Goal: Task Accomplishment & Management: Complete application form

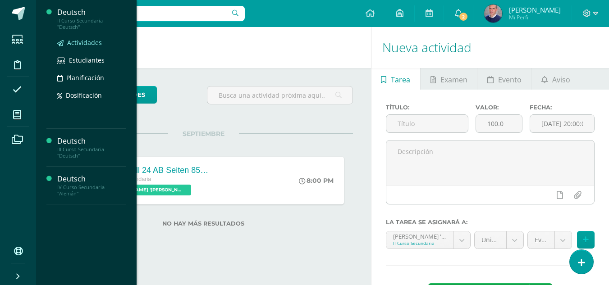
click at [80, 39] on span "Actividades" at bounding box center [84, 42] width 35 height 9
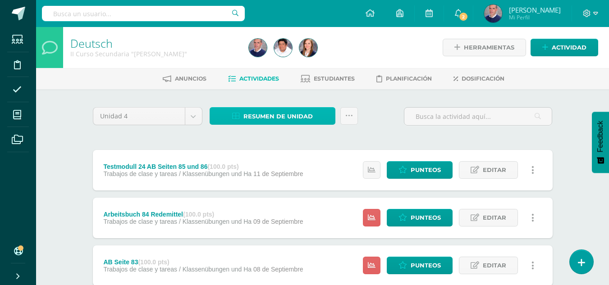
click at [273, 112] on span "Resumen de unidad" at bounding box center [277, 116] width 69 height 17
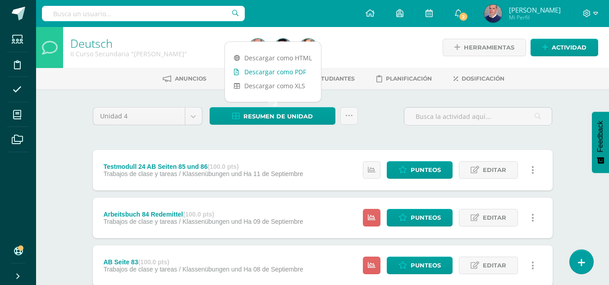
click at [273, 72] on link "Descargar como PDF" at bounding box center [273, 72] width 96 height 14
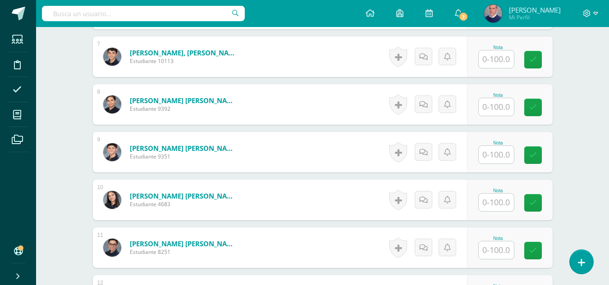
scroll to position [586, 0]
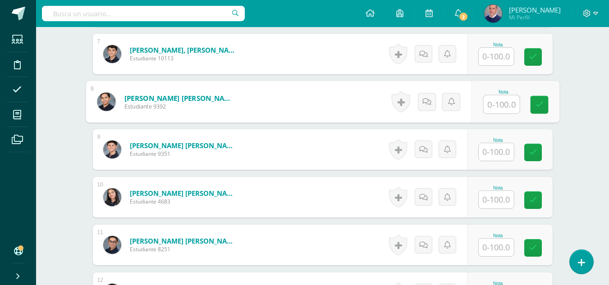
click at [492, 104] on input "text" at bounding box center [501, 104] width 36 height 18
type input "92"
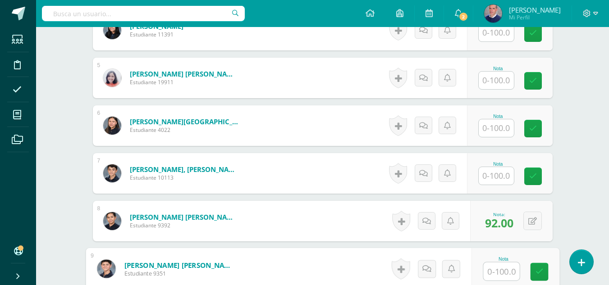
scroll to position [451, 0]
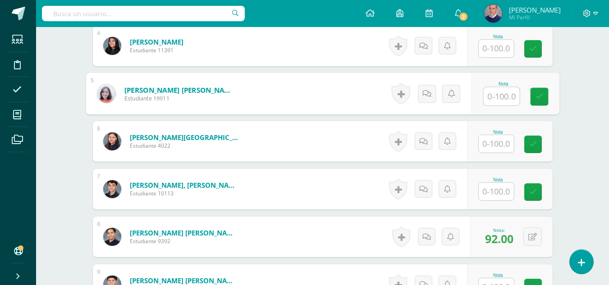
click at [498, 100] on input "text" at bounding box center [501, 96] width 36 height 18
type input "41"
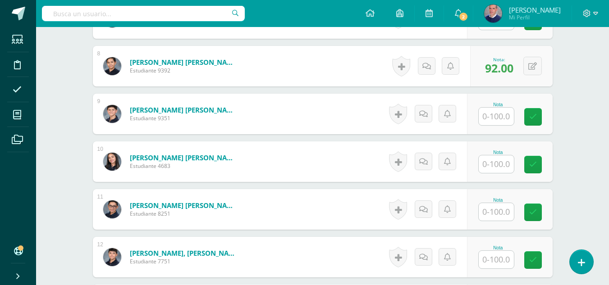
scroll to position [632, 0]
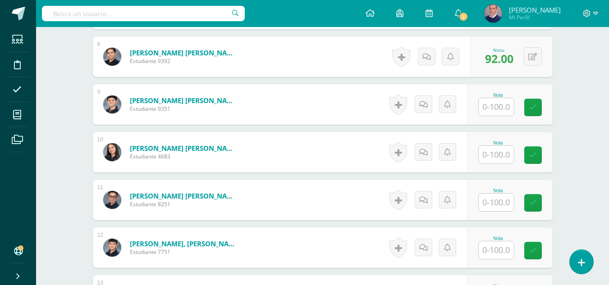
click at [500, 155] on input "text" at bounding box center [495, 155] width 35 height 18
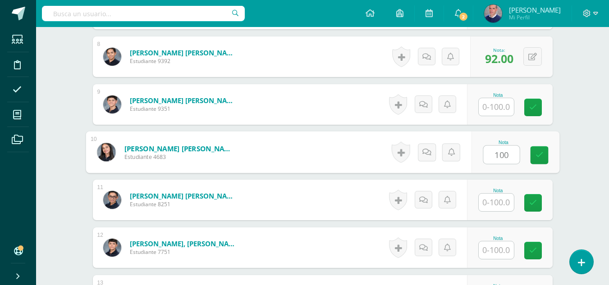
type input "100"
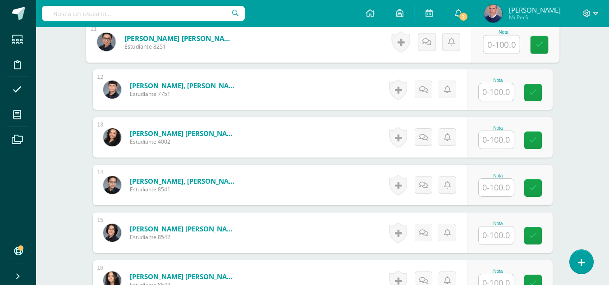
scroll to position [812, 0]
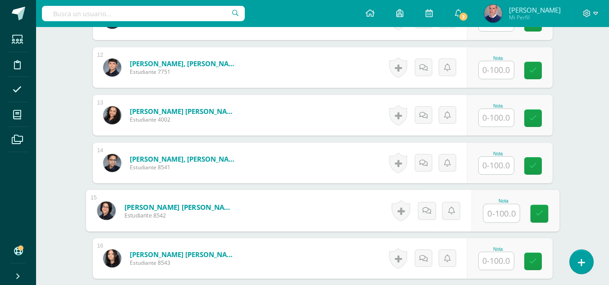
click at [499, 215] on input "text" at bounding box center [501, 214] width 36 height 18
type input "100"
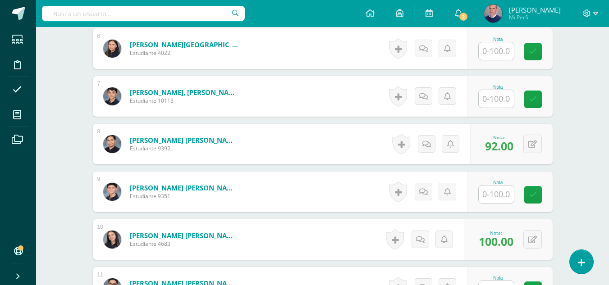
scroll to position [496, 0]
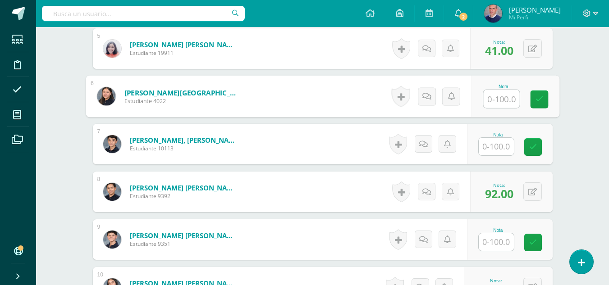
click at [498, 99] on input "text" at bounding box center [501, 99] width 36 height 18
type input "100"
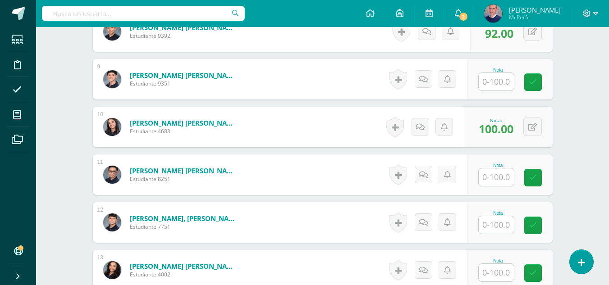
scroll to position [677, 0]
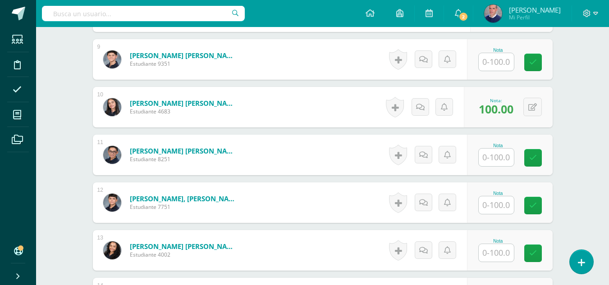
click at [499, 157] on input "text" at bounding box center [495, 158] width 35 height 18
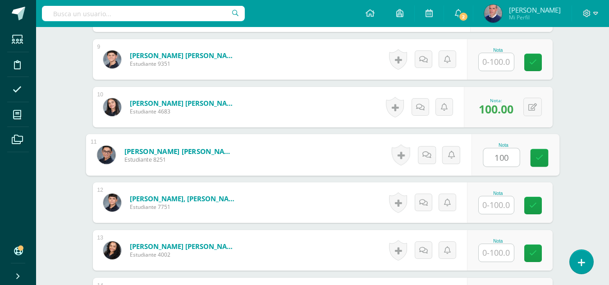
type input "100"
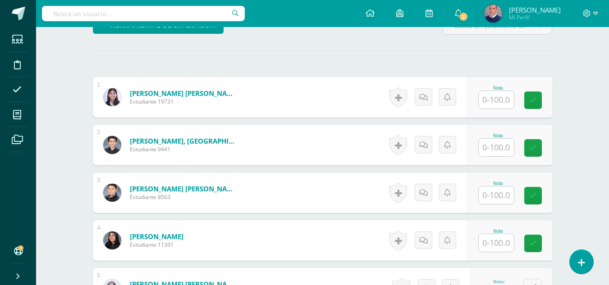
scroll to position [316, 0]
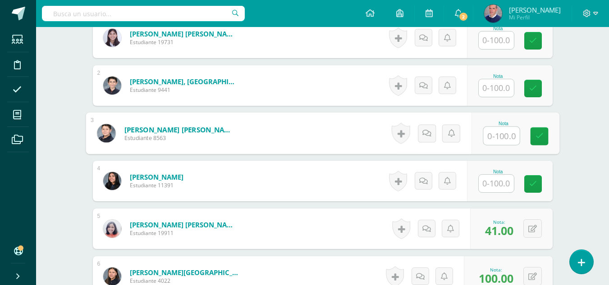
click at [495, 137] on input "text" at bounding box center [501, 136] width 36 height 18
type input "92"
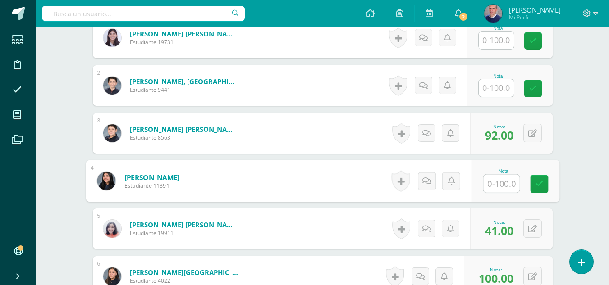
click at [509, 186] on input "text" at bounding box center [501, 184] width 36 height 18
type input "94"
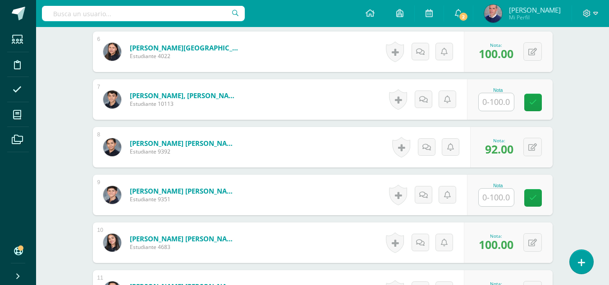
scroll to position [541, 0]
click at [507, 102] on input "text" at bounding box center [495, 102] width 35 height 18
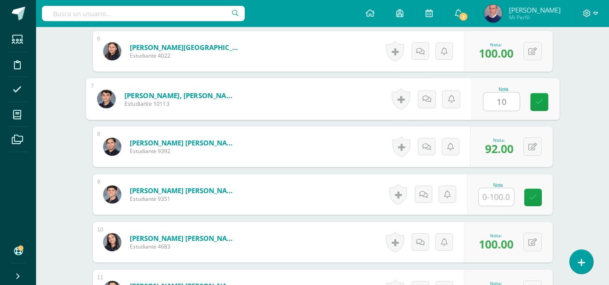
type input "100"
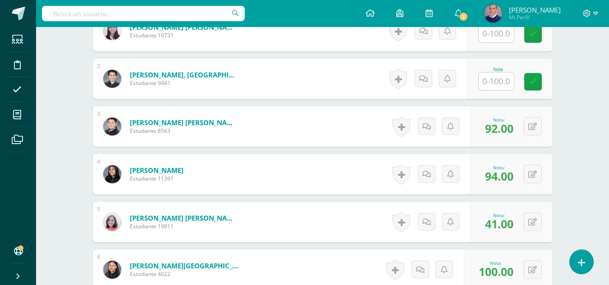
scroll to position [226, 0]
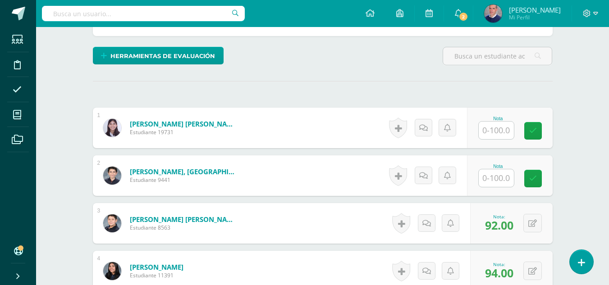
click at [504, 132] on input "text" at bounding box center [495, 131] width 35 height 18
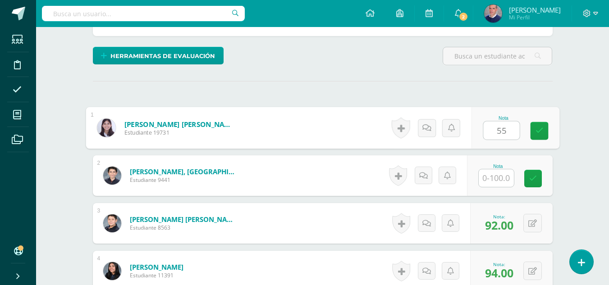
type input "55"
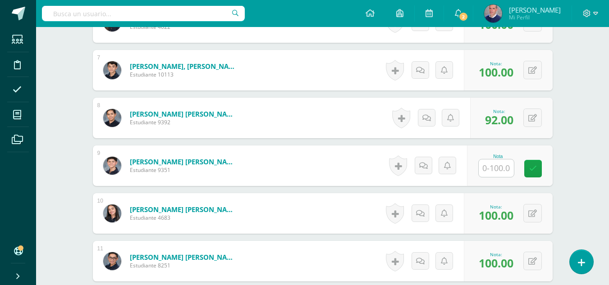
scroll to position [586, 0]
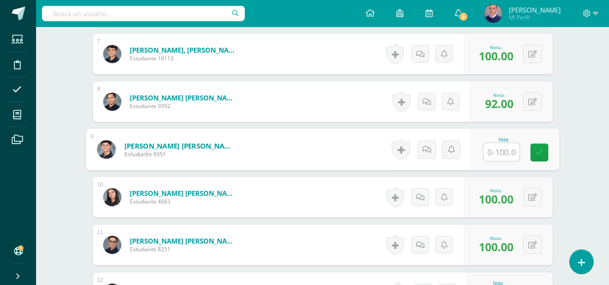
click at [506, 154] on input "text" at bounding box center [501, 152] width 36 height 18
type input "100"
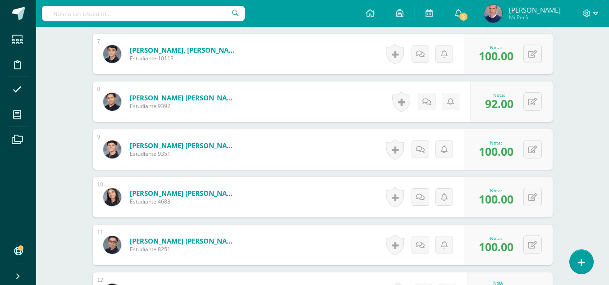
scroll to position [767, 0]
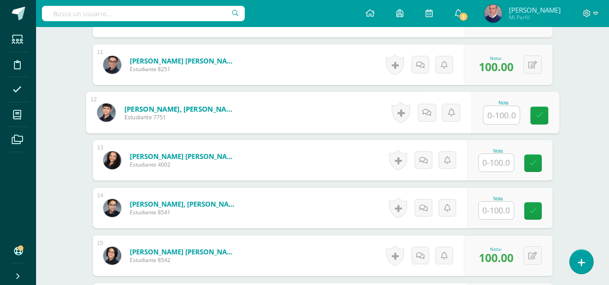
click at [499, 115] on input "text" at bounding box center [501, 115] width 36 height 18
type input "100"
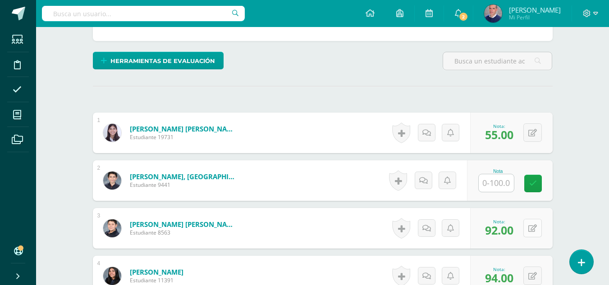
scroll to position [271, 0]
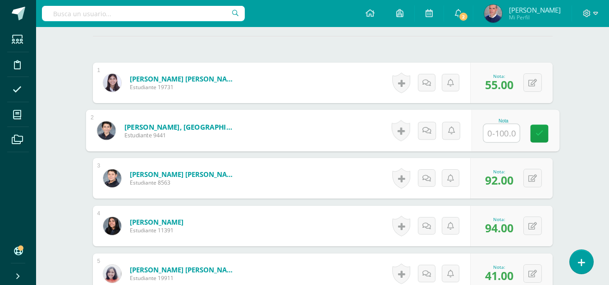
click at [502, 132] on input "text" at bounding box center [501, 133] width 36 height 18
type input "92"
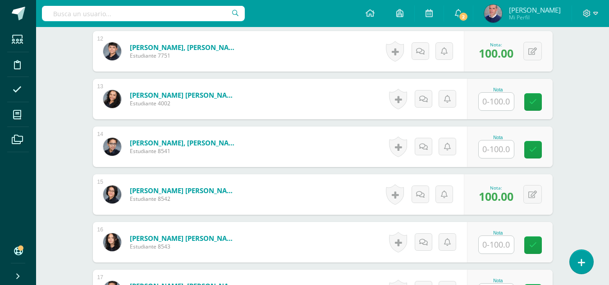
scroll to position [857, 0]
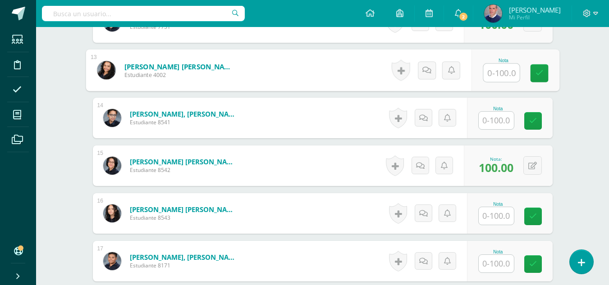
click at [490, 75] on input "text" at bounding box center [501, 73] width 36 height 18
type input "86"
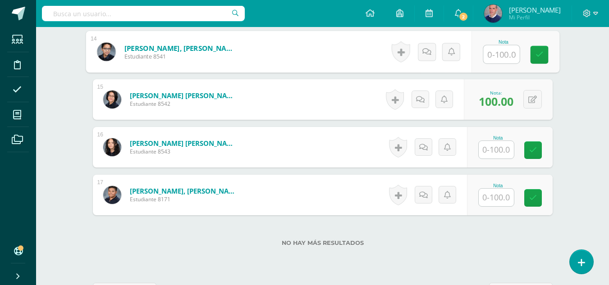
scroll to position [947, 0]
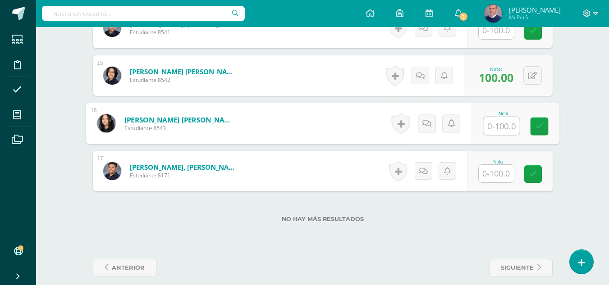
click at [495, 124] on input "text" at bounding box center [501, 126] width 36 height 18
type input "100"
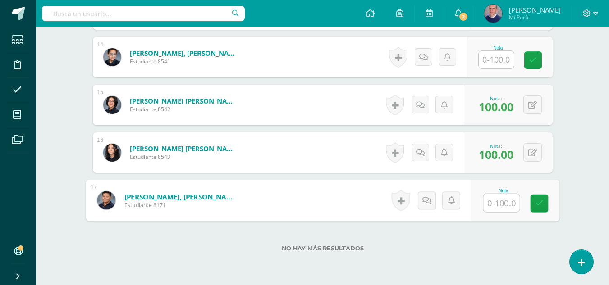
scroll to position [902, 0]
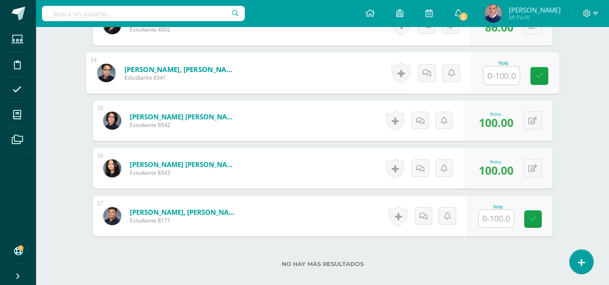
click at [502, 72] on input "text" at bounding box center [501, 76] width 36 height 18
type input "90"
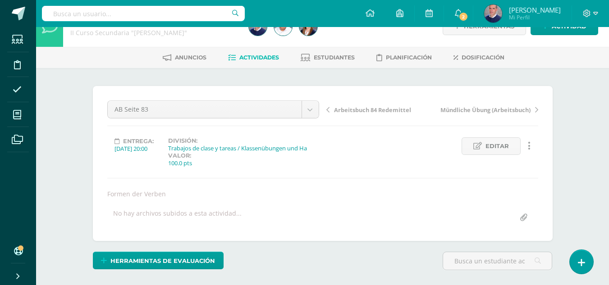
scroll to position [0, 0]
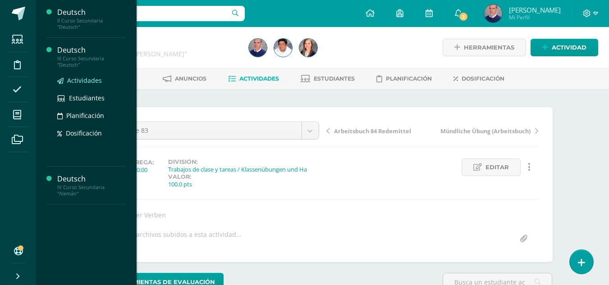
click at [80, 78] on span "Actividades" at bounding box center [84, 80] width 35 height 9
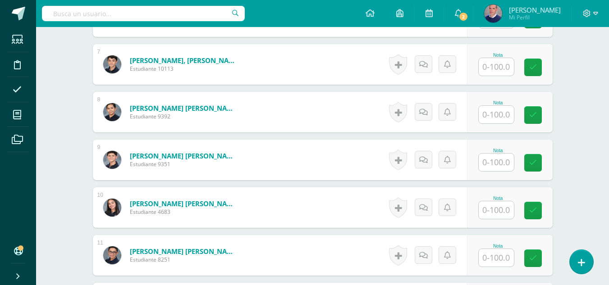
scroll to position [592, 0]
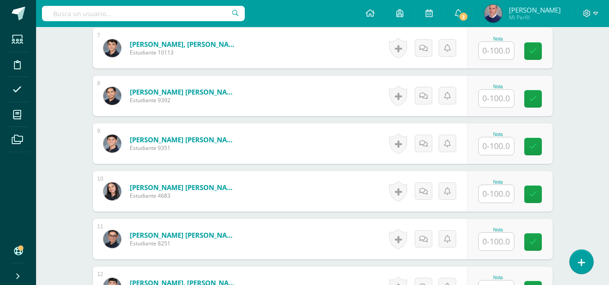
click at [494, 100] on input "text" at bounding box center [495, 99] width 35 height 18
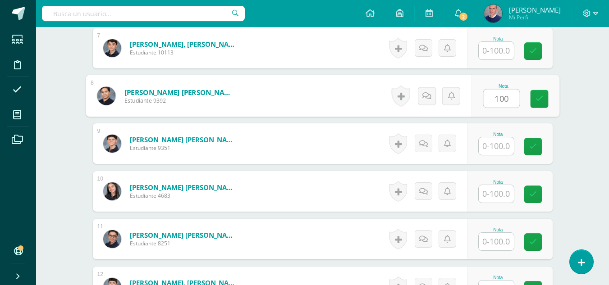
type input "100"
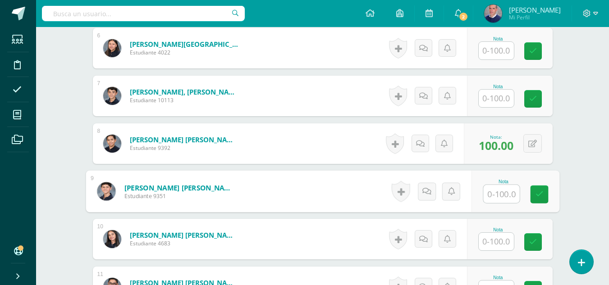
scroll to position [457, 0]
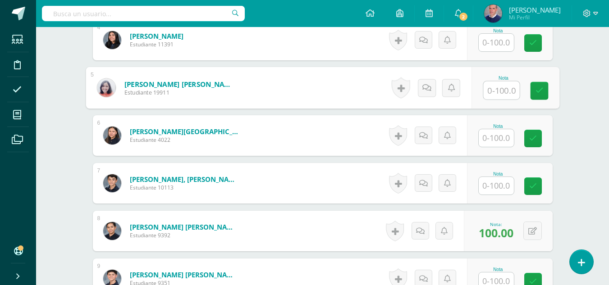
click at [501, 96] on input "text" at bounding box center [501, 91] width 36 height 18
type input "100"
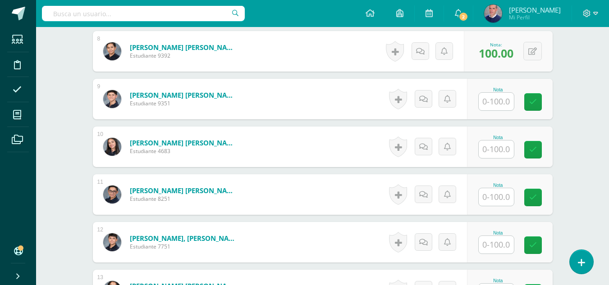
scroll to position [637, 0]
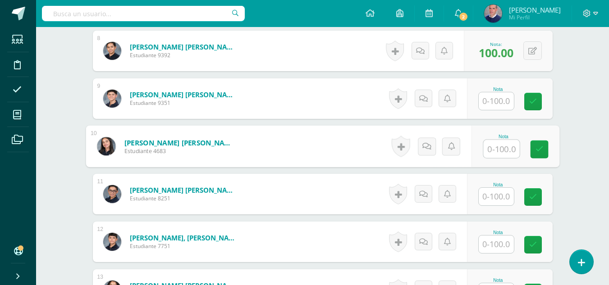
click at [501, 145] on input "text" at bounding box center [501, 149] width 36 height 18
type input "70"
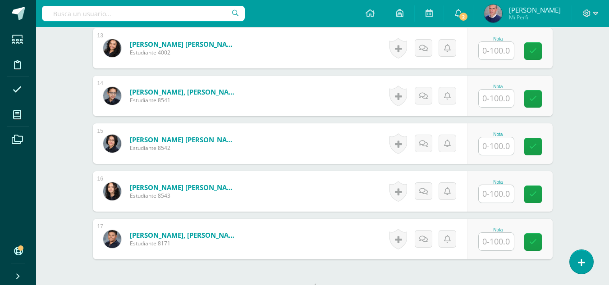
scroll to position [863, 0]
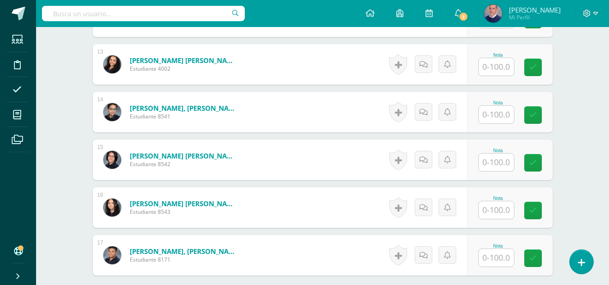
click at [505, 161] on input "text" at bounding box center [495, 163] width 35 height 18
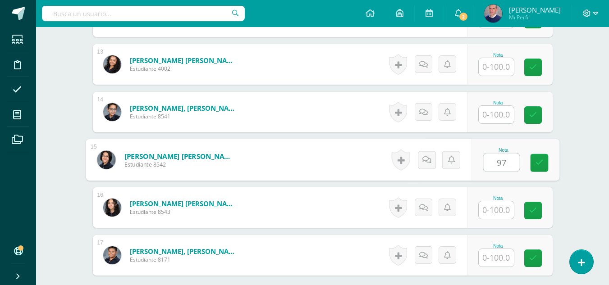
type input "97"
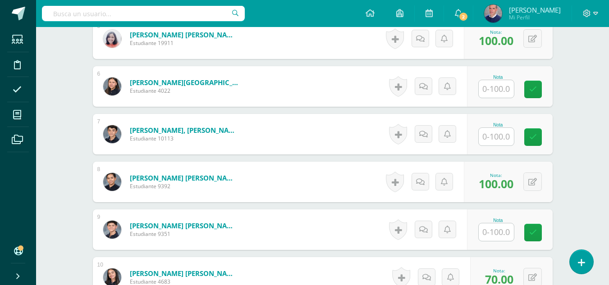
scroll to position [502, 0]
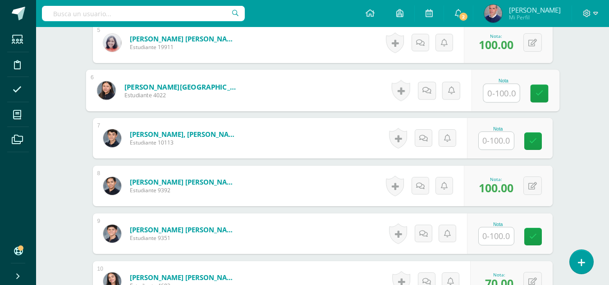
click at [509, 95] on input "text" at bounding box center [501, 93] width 36 height 18
type input "100"
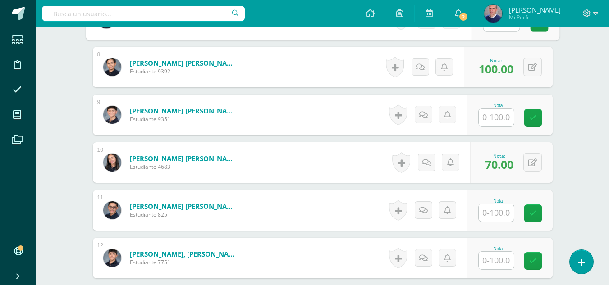
scroll to position [637, 0]
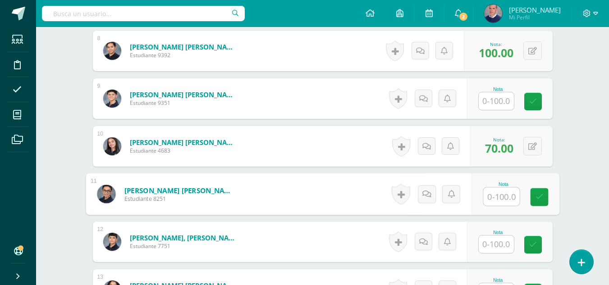
click at [500, 200] on input "text" at bounding box center [501, 197] width 36 height 18
type input "93"
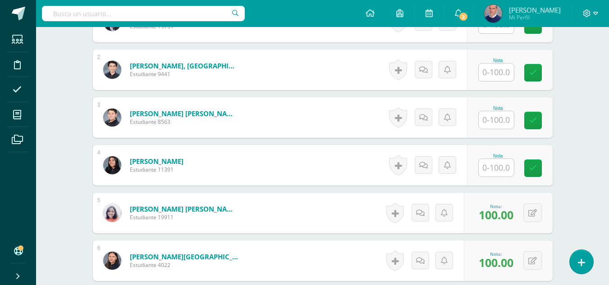
scroll to position [322, 0]
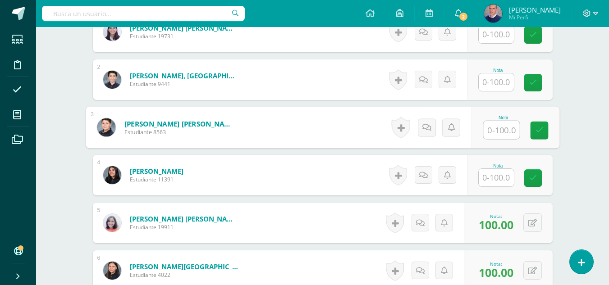
click at [507, 132] on input "text" at bounding box center [501, 130] width 36 height 18
type input "96"
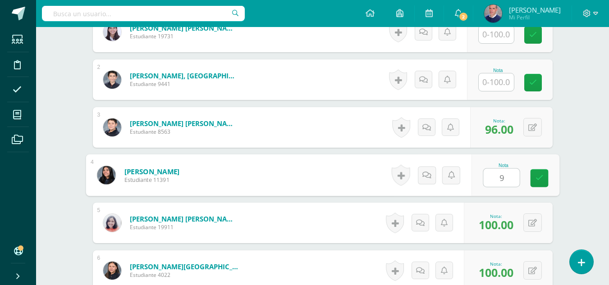
type input "93"
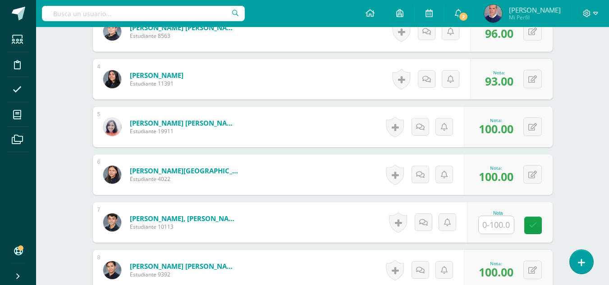
scroll to position [457, 0]
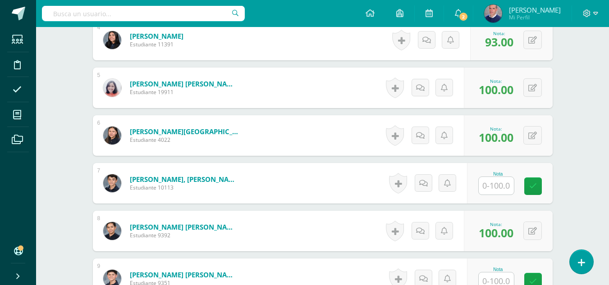
click at [499, 187] on input "text" at bounding box center [495, 186] width 35 height 18
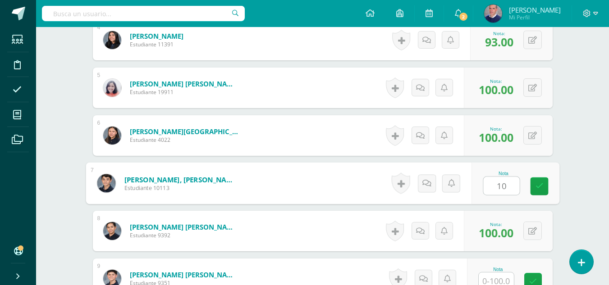
type input "100"
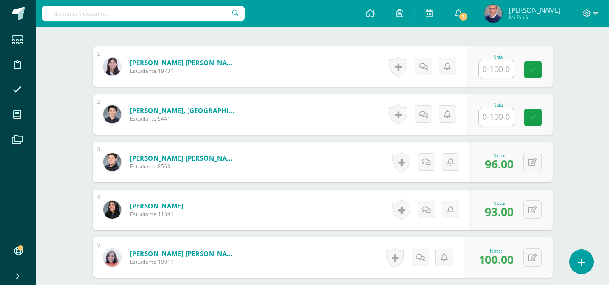
scroll to position [277, 0]
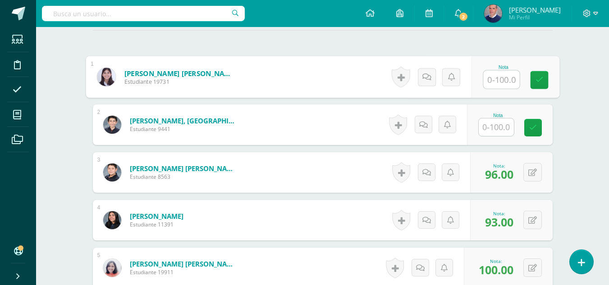
click at [504, 81] on input "text" at bounding box center [501, 80] width 36 height 18
type input "93"
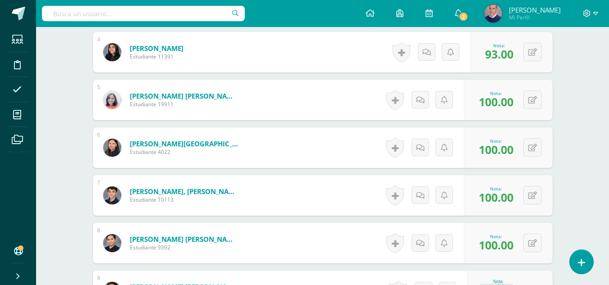
scroll to position [502, 0]
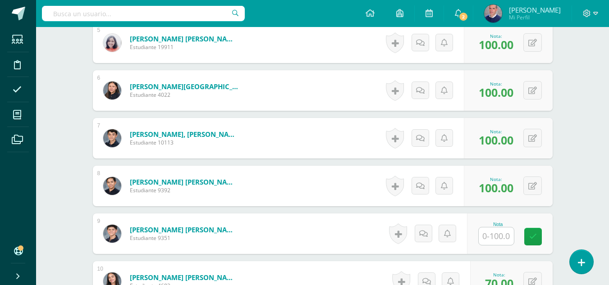
click at [500, 233] on input "text" at bounding box center [495, 236] width 35 height 18
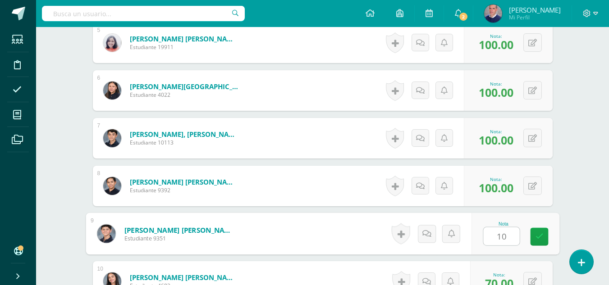
type input "100"
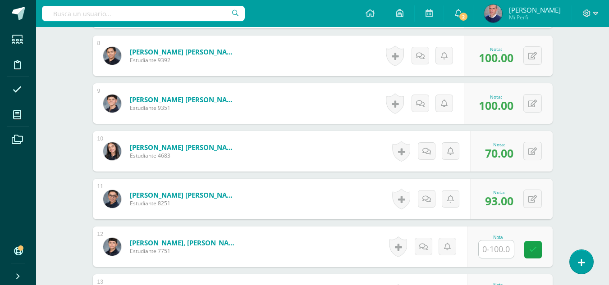
scroll to position [637, 0]
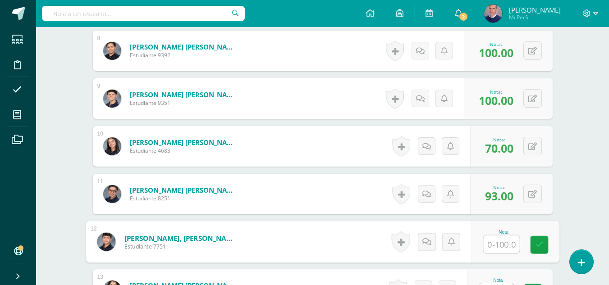
click at [501, 241] on input "text" at bounding box center [501, 245] width 36 height 18
click at [505, 244] on input "text" at bounding box center [501, 245] width 36 height 18
type input "91"
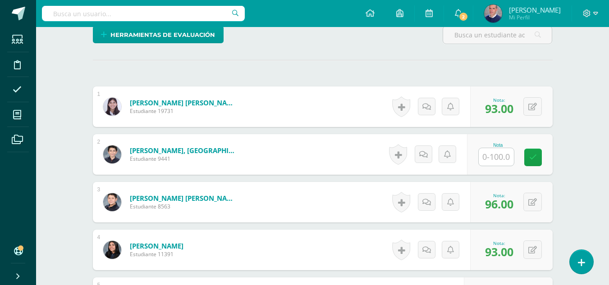
scroll to position [203, 0]
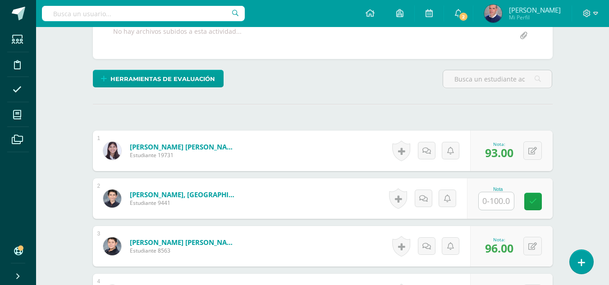
drag, startPoint x: 491, startPoint y: 201, endPoint x: 509, endPoint y: 207, distance: 18.8
click at [501, 205] on input "text" at bounding box center [495, 201] width 35 height 18
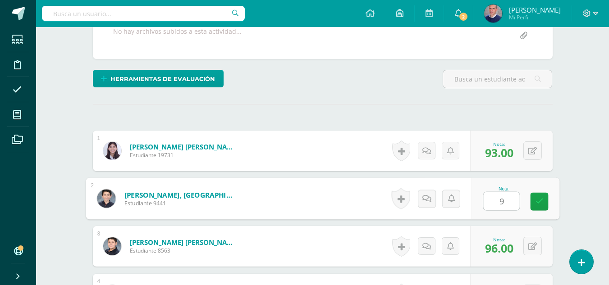
type input "96"
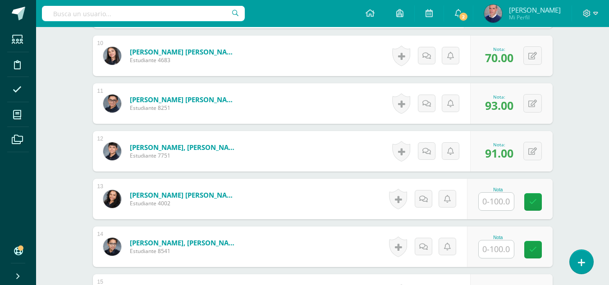
scroll to position [744, 0]
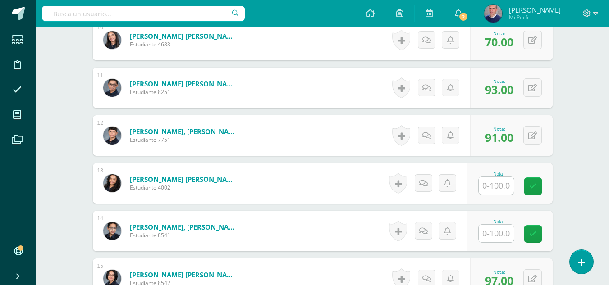
click at [504, 185] on input "text" at bounding box center [495, 186] width 35 height 18
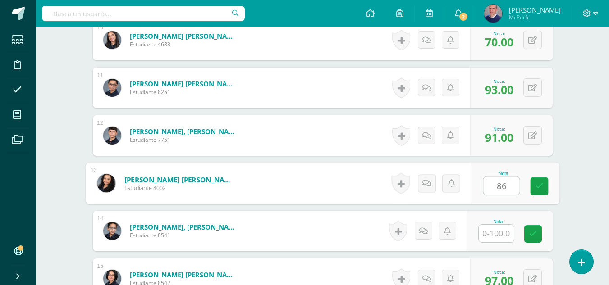
type input "86"
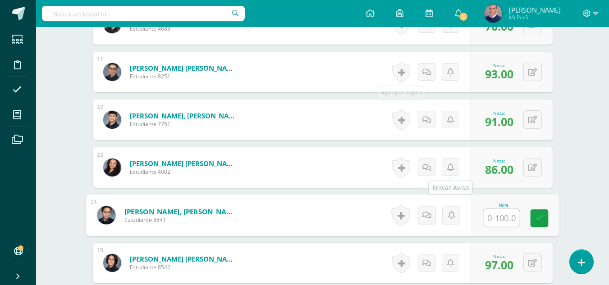
scroll to position [957, 0]
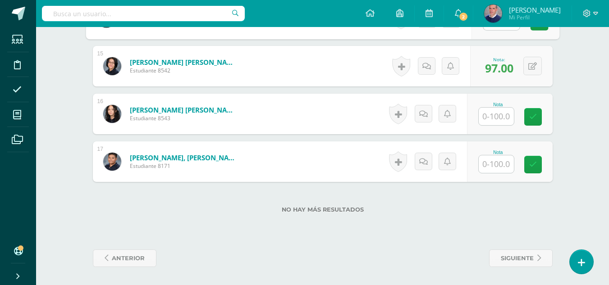
click at [503, 110] on input "text" at bounding box center [495, 117] width 35 height 18
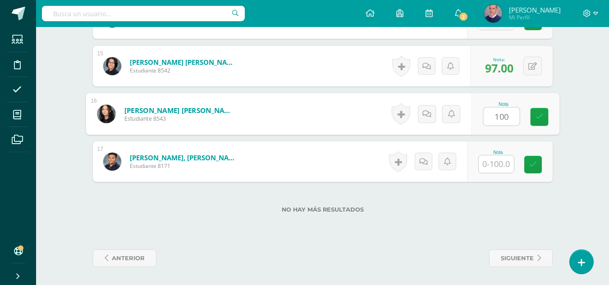
type input "100"
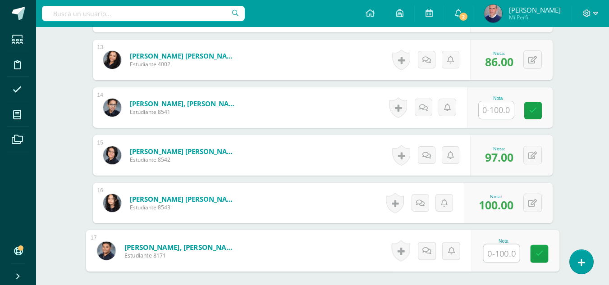
scroll to position [867, 0]
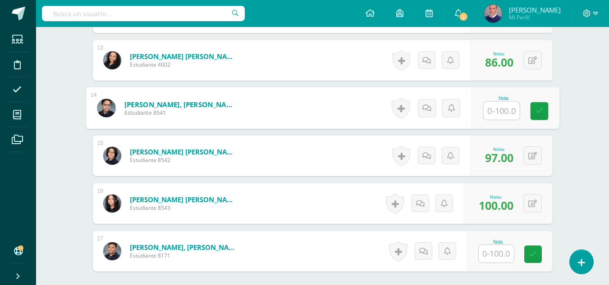
click at [498, 113] on input "text" at bounding box center [501, 111] width 36 height 18
type input "86"
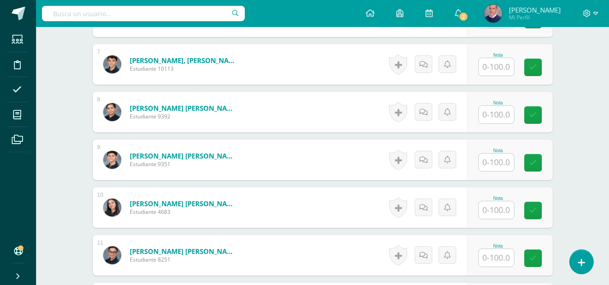
scroll to position [592, 0]
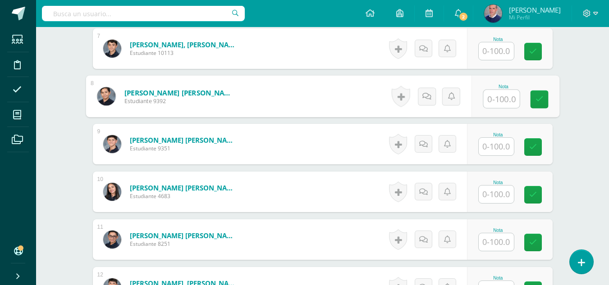
click at [500, 100] on input "text" at bounding box center [501, 99] width 36 height 18
type input "63"
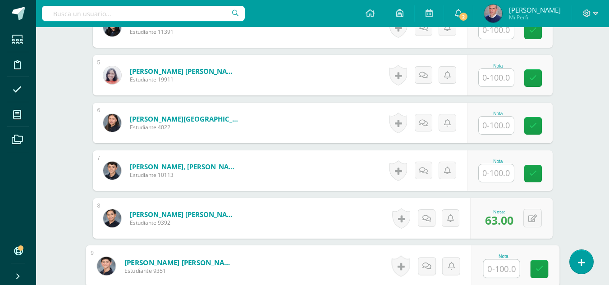
scroll to position [457, 0]
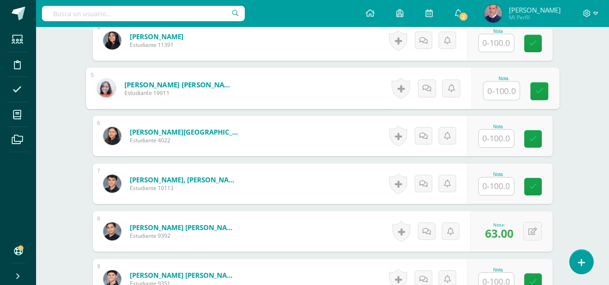
click at [500, 93] on input "text" at bounding box center [501, 91] width 36 height 18
type input "100"
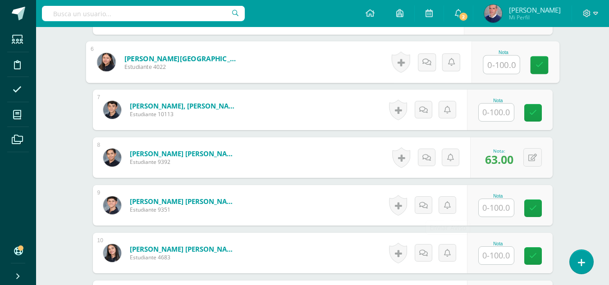
scroll to position [547, 0]
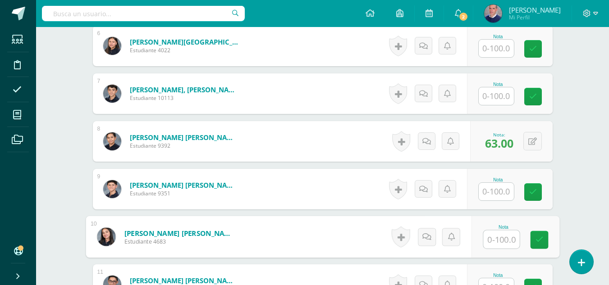
click at [503, 243] on input "text" at bounding box center [501, 240] width 36 height 18
type input "47"
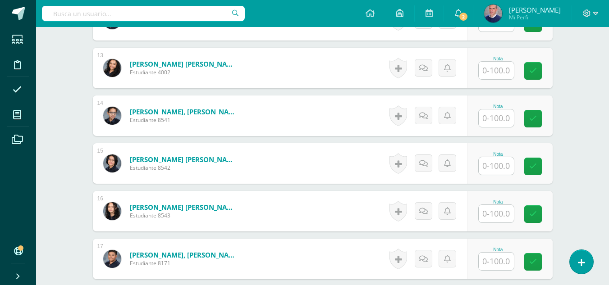
scroll to position [873, 0]
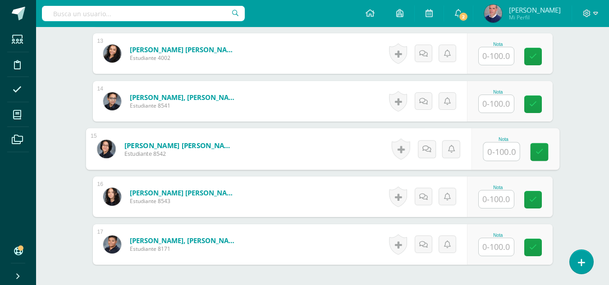
click at [505, 150] on input "text" at bounding box center [501, 152] width 36 height 18
type input "50"
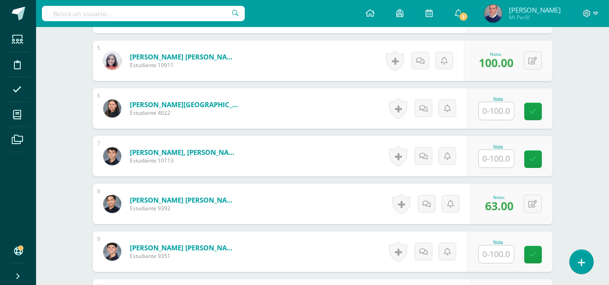
scroll to position [468, 0]
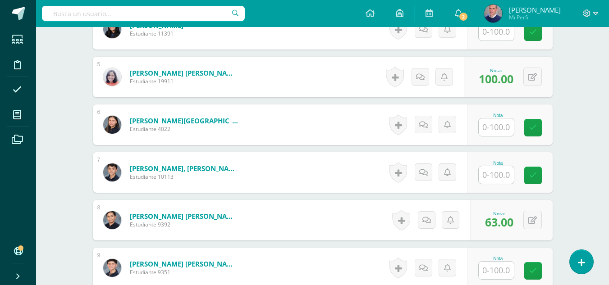
click at [498, 130] on input "text" at bounding box center [495, 127] width 35 height 18
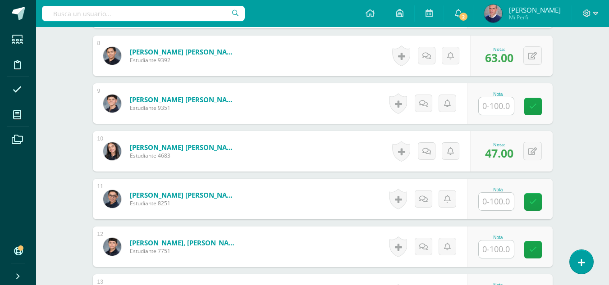
scroll to position [648, 0]
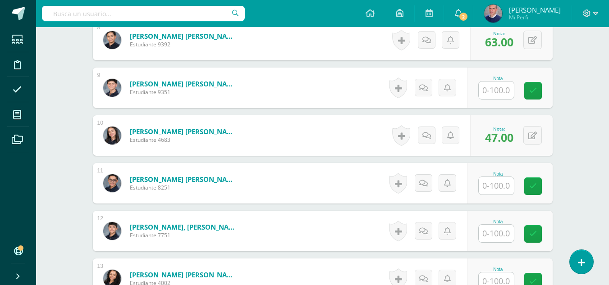
click at [506, 187] on input "text" at bounding box center [495, 186] width 35 height 18
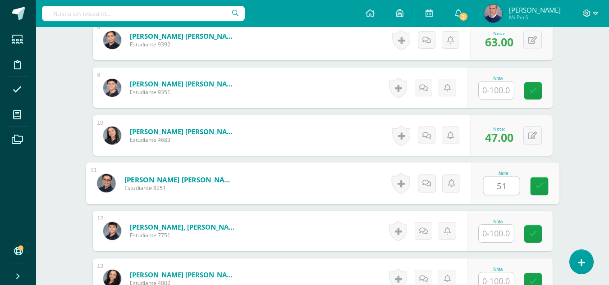
type input "51"
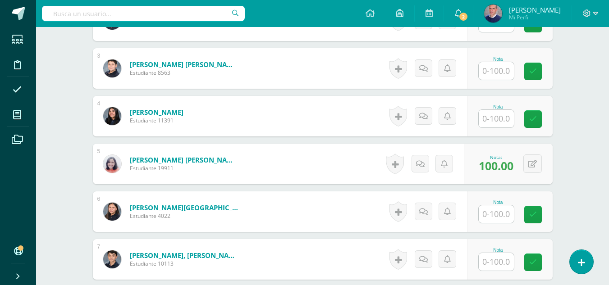
scroll to position [378, 0]
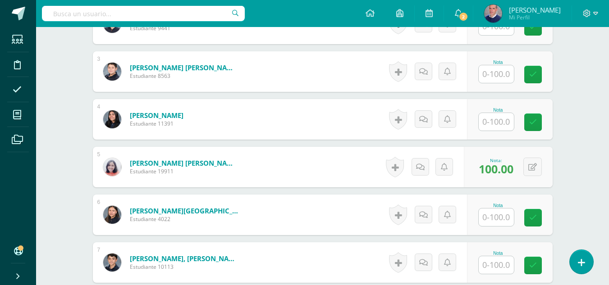
click at [494, 78] on input "text" at bounding box center [495, 74] width 35 height 18
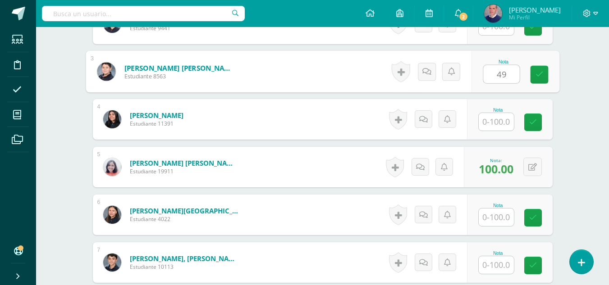
type input "49"
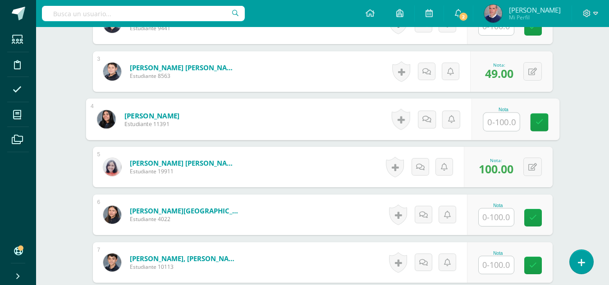
click at [502, 121] on input "text" at bounding box center [501, 122] width 36 height 18
type input "51"
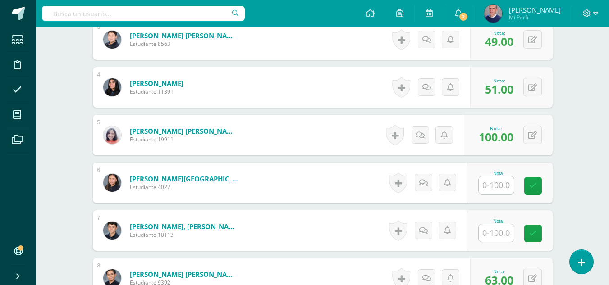
scroll to position [513, 0]
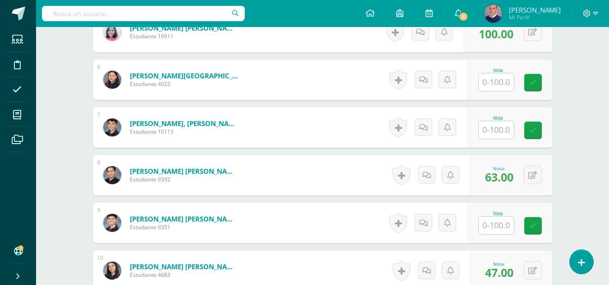
click at [499, 129] on input "text" at bounding box center [495, 130] width 35 height 18
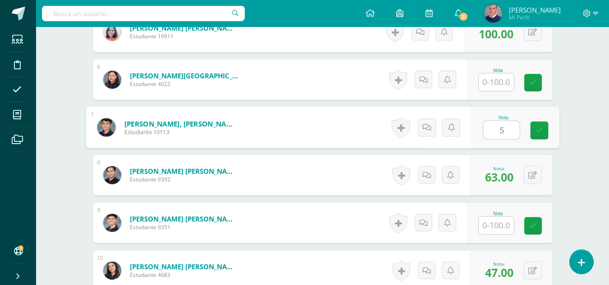
type input "53"
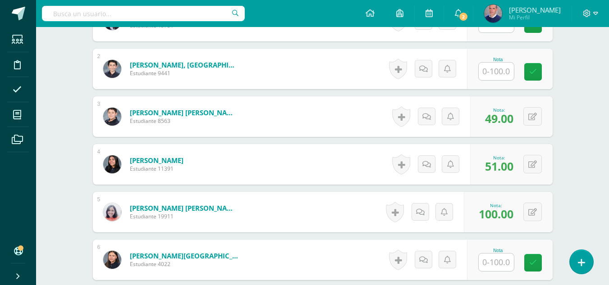
scroll to position [153, 0]
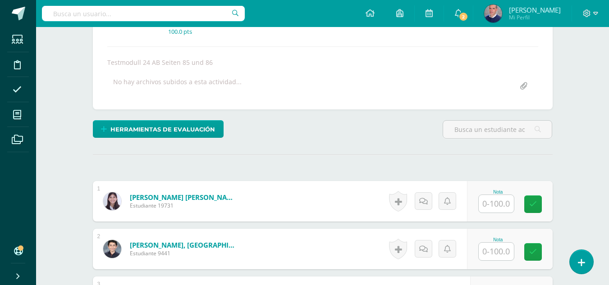
click at [496, 204] on input "text" at bounding box center [495, 204] width 35 height 18
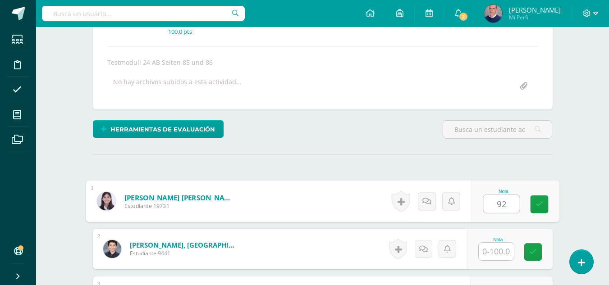
type input "92"
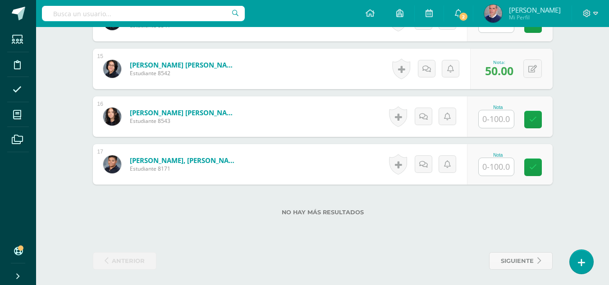
scroll to position [957, 0]
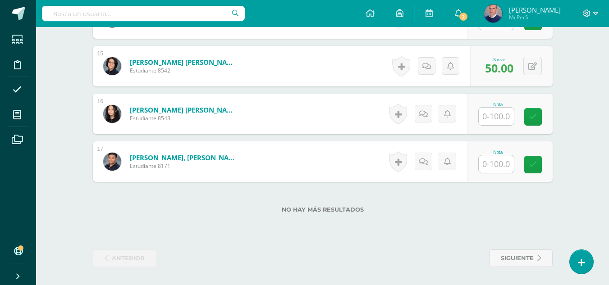
click at [500, 164] on input "text" at bounding box center [495, 164] width 35 height 18
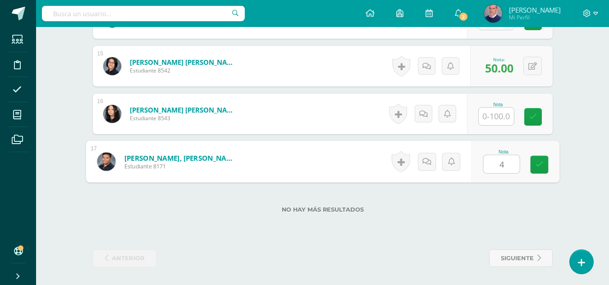
type input "45"
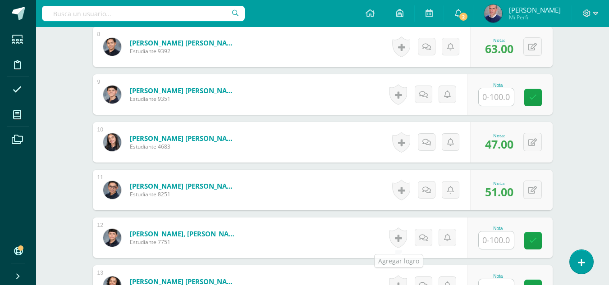
scroll to position [596, 0]
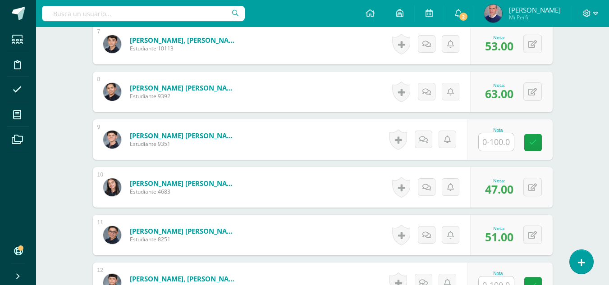
click at [499, 144] on input "text" at bounding box center [495, 142] width 35 height 18
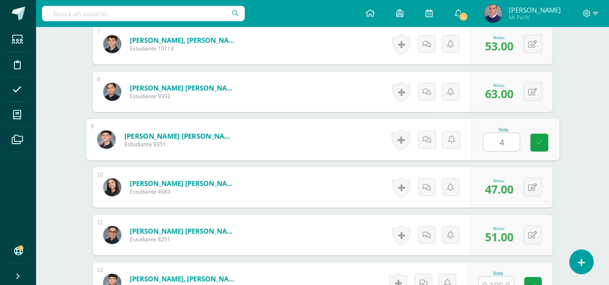
type input "49"
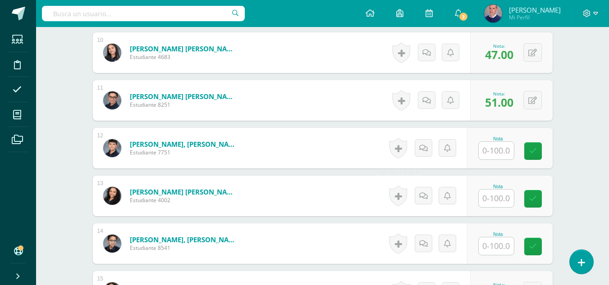
scroll to position [732, 0]
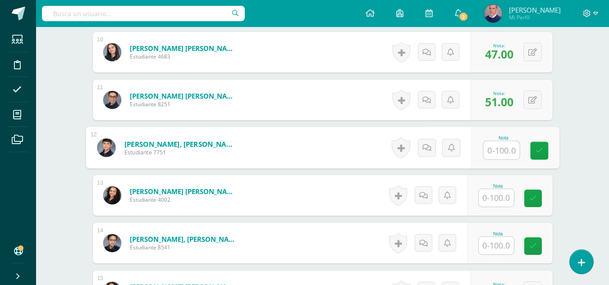
click at [503, 152] on input "text" at bounding box center [501, 150] width 36 height 18
type input "36"
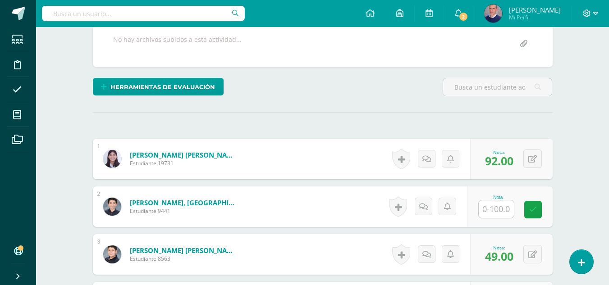
scroll to position [191, 0]
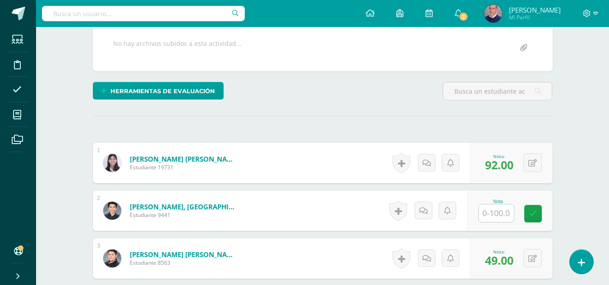
click at [499, 209] on input "text" at bounding box center [495, 214] width 35 height 18
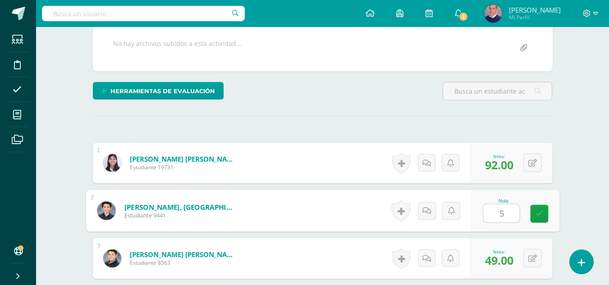
type input "57"
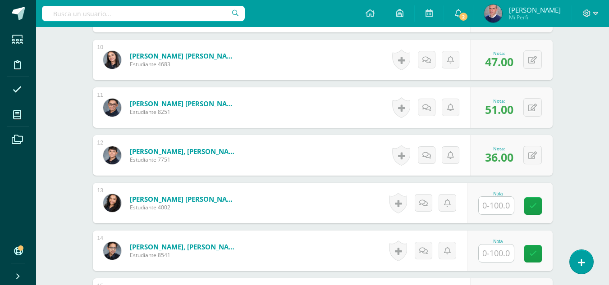
scroll to position [732, 0]
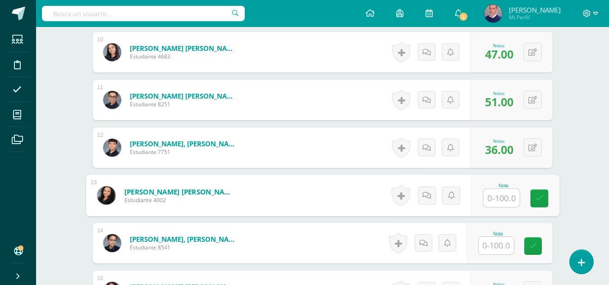
click at [496, 199] on input "text" at bounding box center [501, 198] width 36 height 18
type input "40"
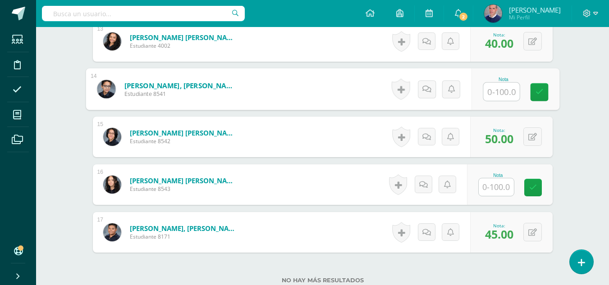
scroll to position [957, 0]
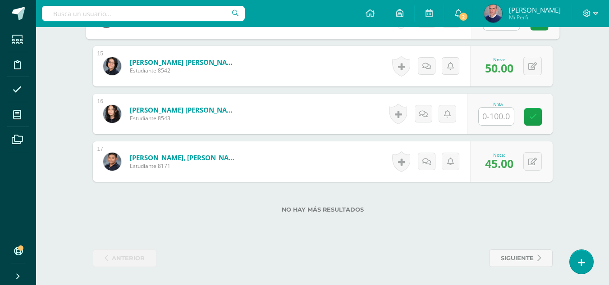
click at [500, 117] on input "text" at bounding box center [495, 117] width 35 height 18
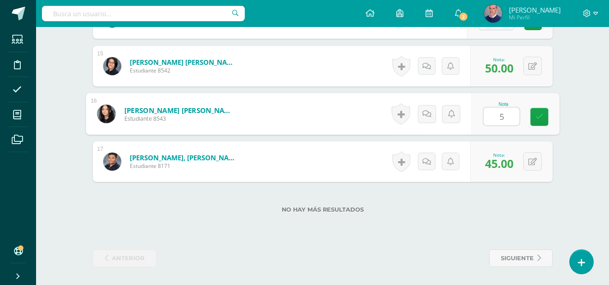
type input "51"
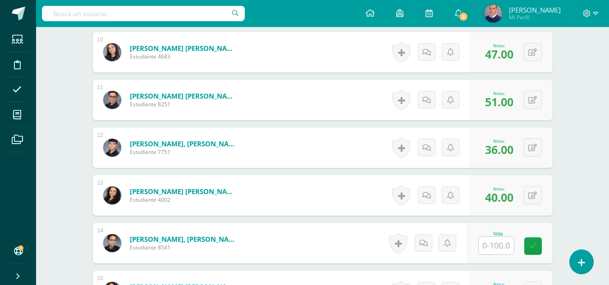
scroll to position [777, 0]
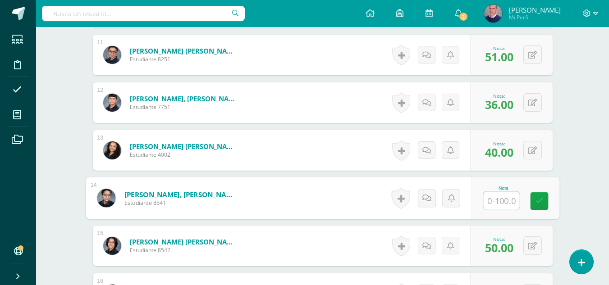
click at [500, 202] on input "text" at bounding box center [501, 201] width 36 height 18
type input "47"
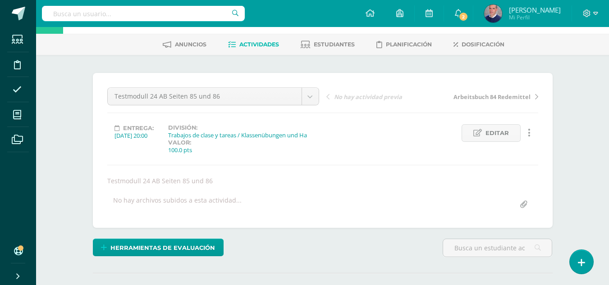
scroll to position [11, 0]
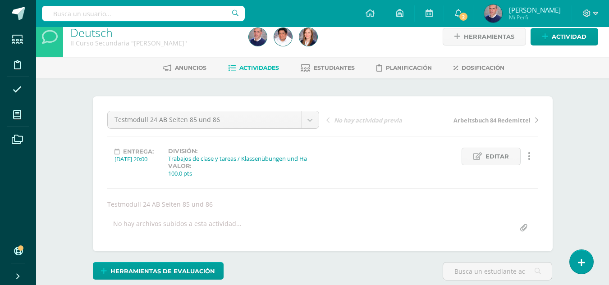
click at [261, 67] on span "Actividades" at bounding box center [259, 67] width 40 height 7
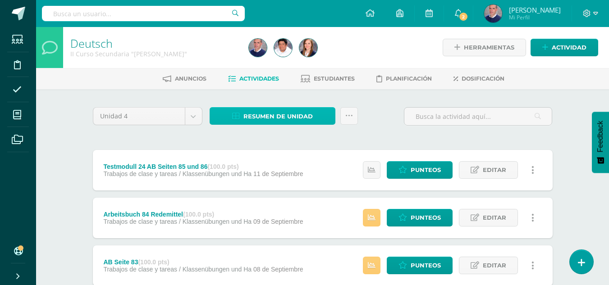
click at [265, 115] on span "Resumen de unidad" at bounding box center [277, 116] width 69 height 17
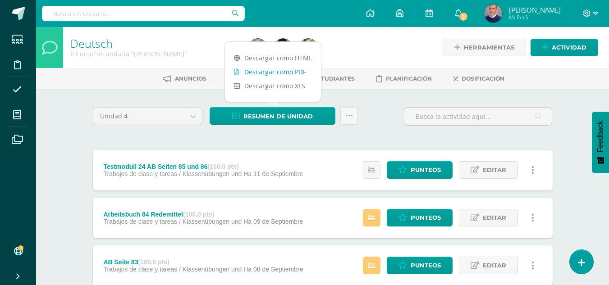
click at [278, 71] on link "Descargar como PDF" at bounding box center [273, 72] width 96 height 14
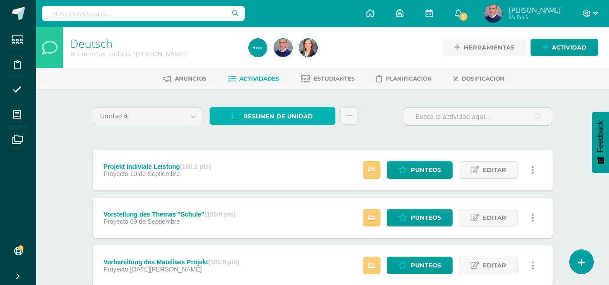
click at [236, 113] on icon at bounding box center [236, 117] width 8 height 8
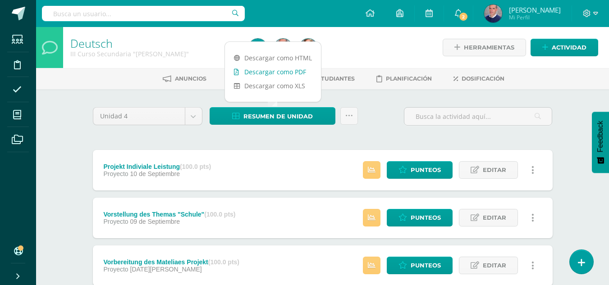
click at [276, 73] on link "Descargar como PDF" at bounding box center [273, 72] width 96 height 14
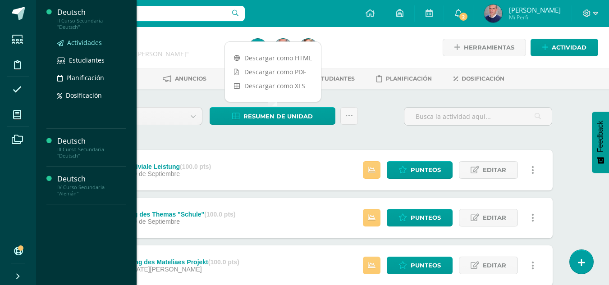
click at [69, 39] on span "Actividades" at bounding box center [84, 42] width 35 height 9
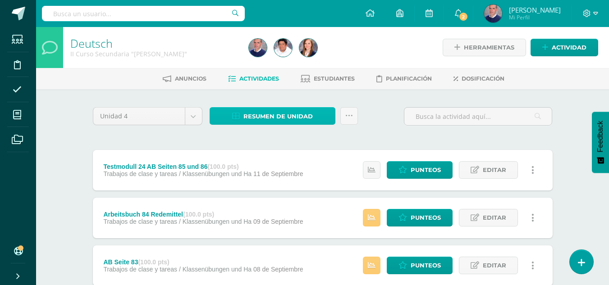
click at [260, 119] on span "Resumen de unidad" at bounding box center [277, 116] width 69 height 17
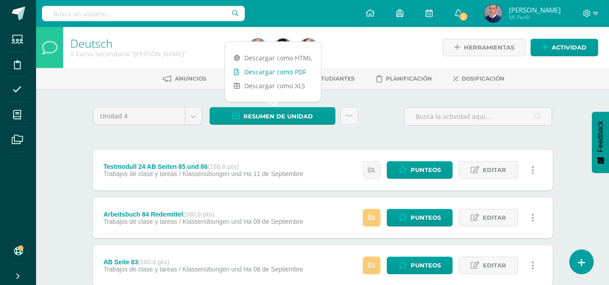
click at [261, 73] on link "Descargar como PDF" at bounding box center [273, 72] width 96 height 14
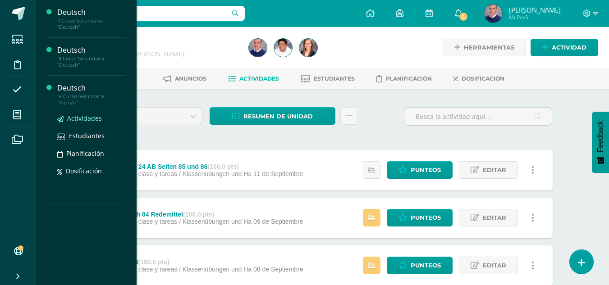
click at [78, 115] on span "Actividades" at bounding box center [84, 118] width 35 height 9
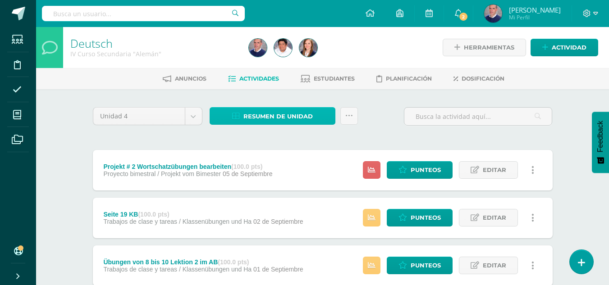
click at [260, 114] on span "Resumen de unidad" at bounding box center [277, 116] width 69 height 17
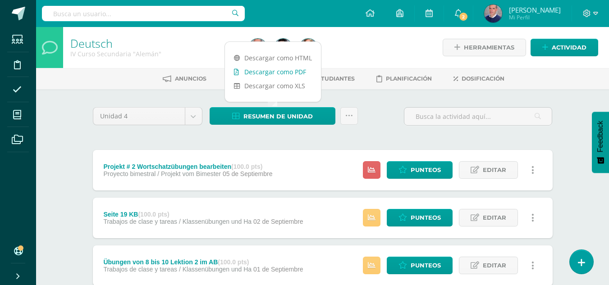
click at [268, 72] on link "Descargar como PDF" at bounding box center [273, 72] width 96 height 14
